Goal: Task Accomplishment & Management: Use online tool/utility

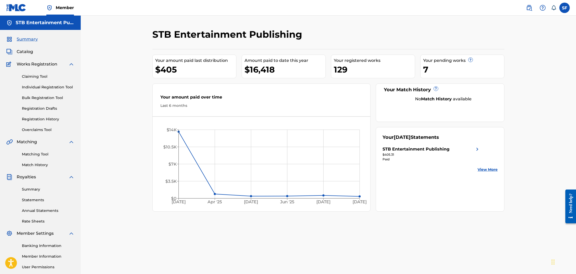
click at [26, 50] on span "Catalog" at bounding box center [25, 52] width 16 height 6
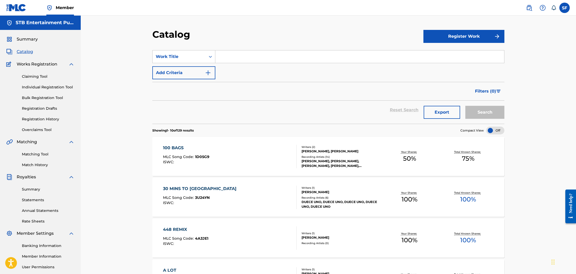
click at [230, 59] on input "Search Form" at bounding box center [359, 57] width 289 height 12
type input "ask around"
click at [465, 106] on button "Search" at bounding box center [484, 112] width 39 height 13
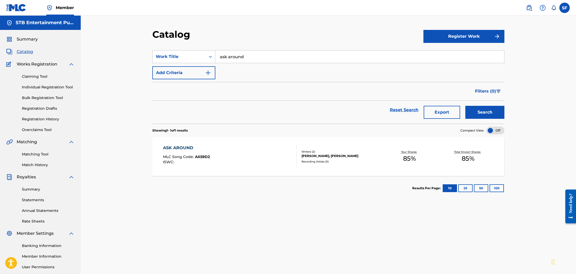
click at [341, 154] on div "ALBERTO DELGADO JR, KHALICK ANTONIO CALDWELL" at bounding box center [340, 156] width 79 height 5
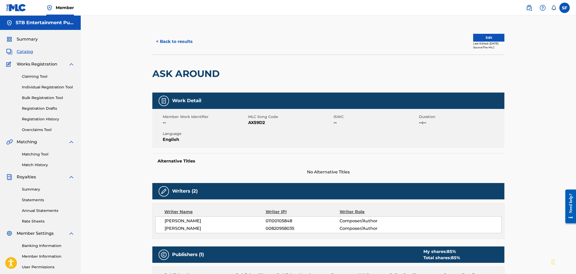
click at [53, 119] on link "Registration History" at bounding box center [48, 119] width 53 height 5
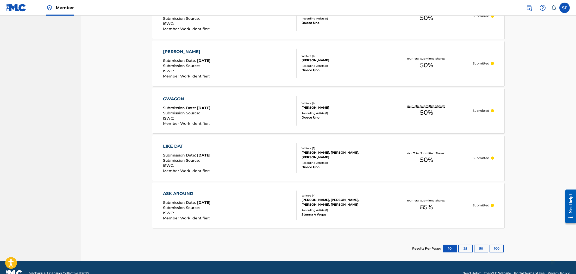
scroll to position [369, 0]
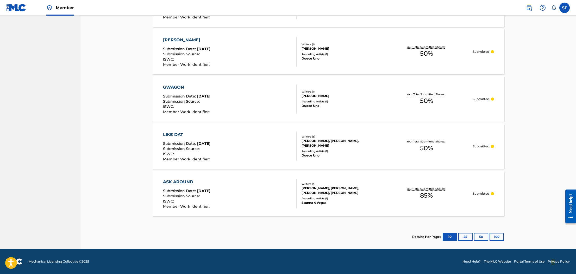
click at [343, 135] on div "Writers ( 3 )" at bounding box center [340, 137] width 79 height 4
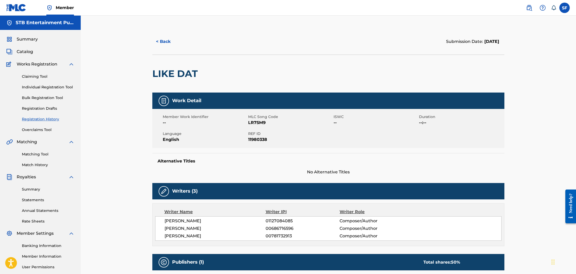
click at [164, 37] on button "< Back" at bounding box center [167, 41] width 31 height 13
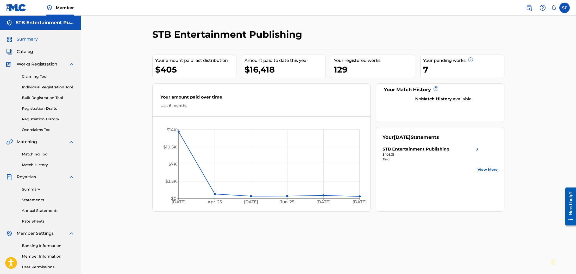
click at [29, 52] on span "Catalog" at bounding box center [25, 52] width 16 height 6
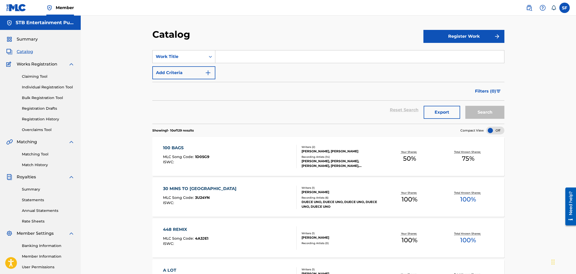
click at [37, 79] on link "Claiming Tool" at bounding box center [48, 76] width 53 height 5
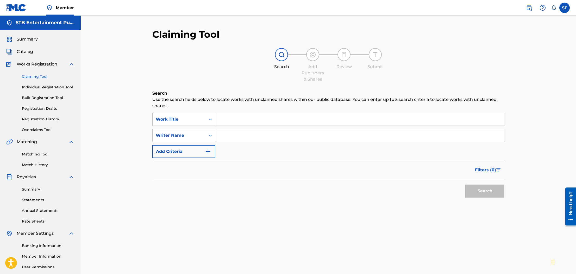
click at [231, 118] on input "Search Form" at bounding box center [359, 119] width 289 height 12
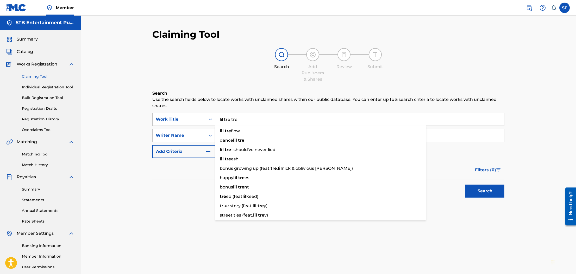
type input "lil tre tre"
click at [465, 185] on button "Search" at bounding box center [484, 191] width 39 height 13
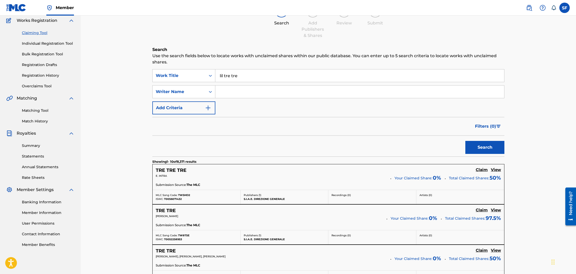
scroll to position [47, 0]
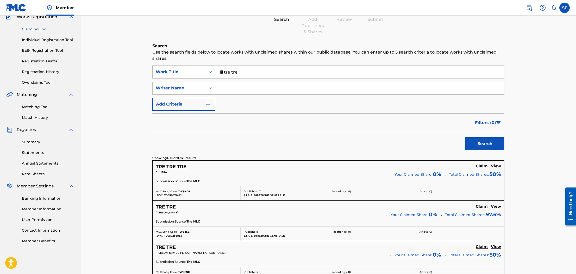
click at [209, 71] on icon "Search Form" at bounding box center [210, 72] width 5 height 5
click at [248, 80] on div "SearchWithCriteria33c903d6-8274-4df5-9adf-2db1f5edf42d MLC Song Code, 2 of 7. 7…" at bounding box center [328, 88] width 352 height 45
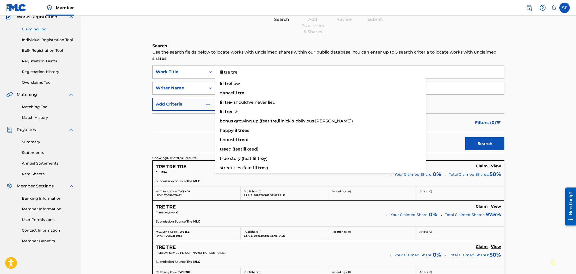
drag, startPoint x: 244, startPoint y: 74, endPoint x: 214, endPoint y: 71, distance: 30.9
click at [214, 71] on div "SearchWithCriteria33c903d6-8274-4df5-9adf-2db1f5edf42d Work Title lil tre tre l…" at bounding box center [328, 72] width 352 height 13
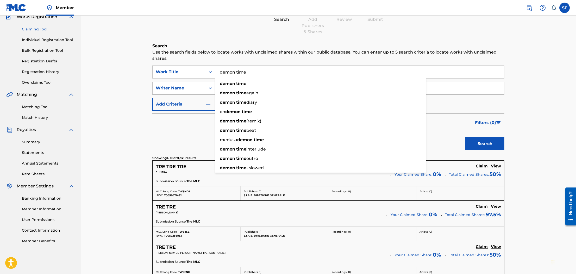
type input "demon time"
click at [154, 124] on div "Filters ( 0 )" at bounding box center [328, 123] width 352 height 19
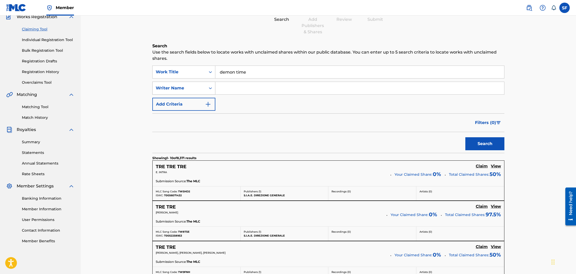
click at [208, 87] on icon "Search Form" at bounding box center [210, 88] width 5 height 5
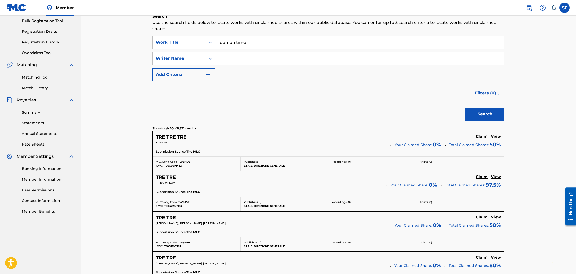
scroll to position [73, 0]
